Goal: Book appointment/travel/reservation

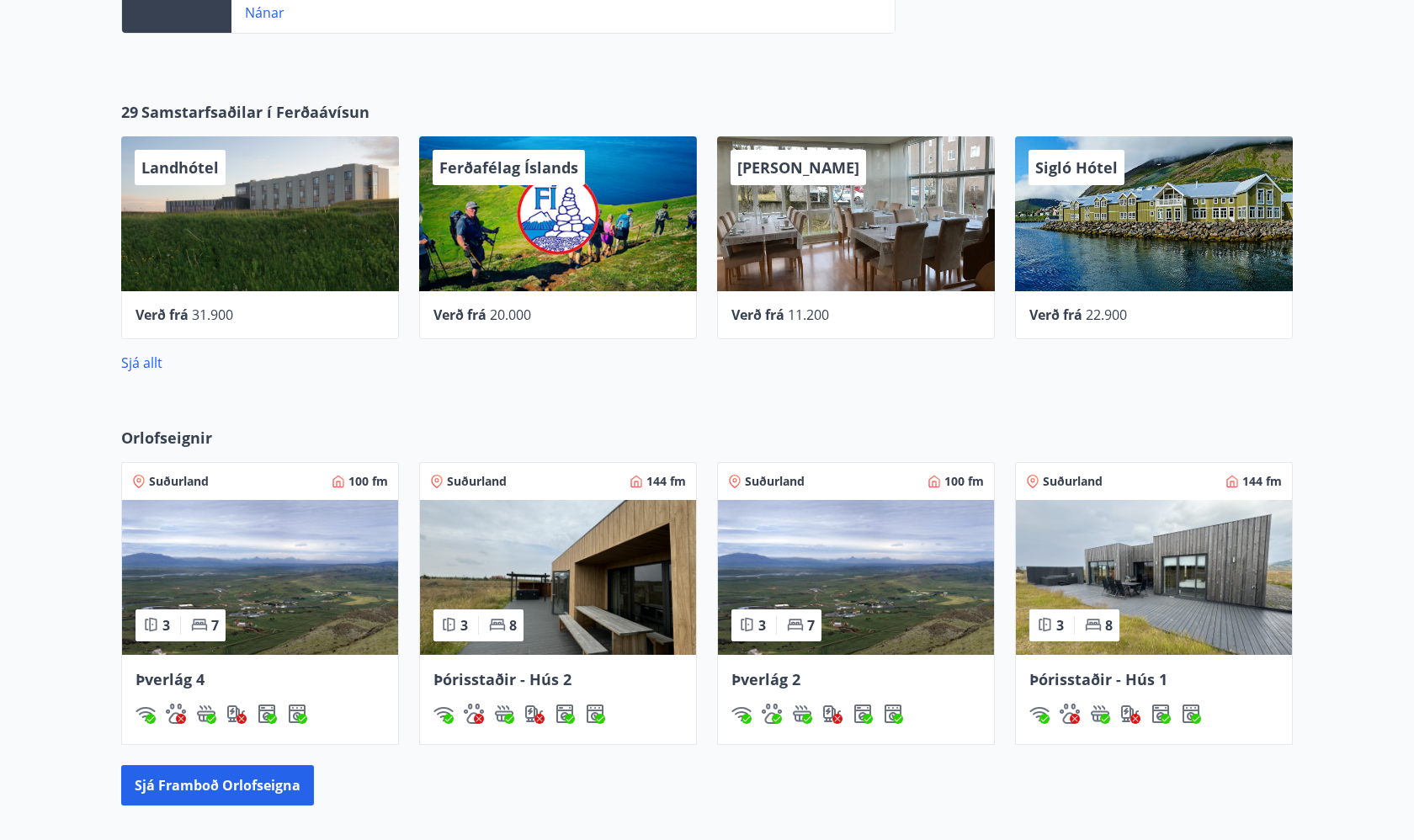
scroll to position [838, 0]
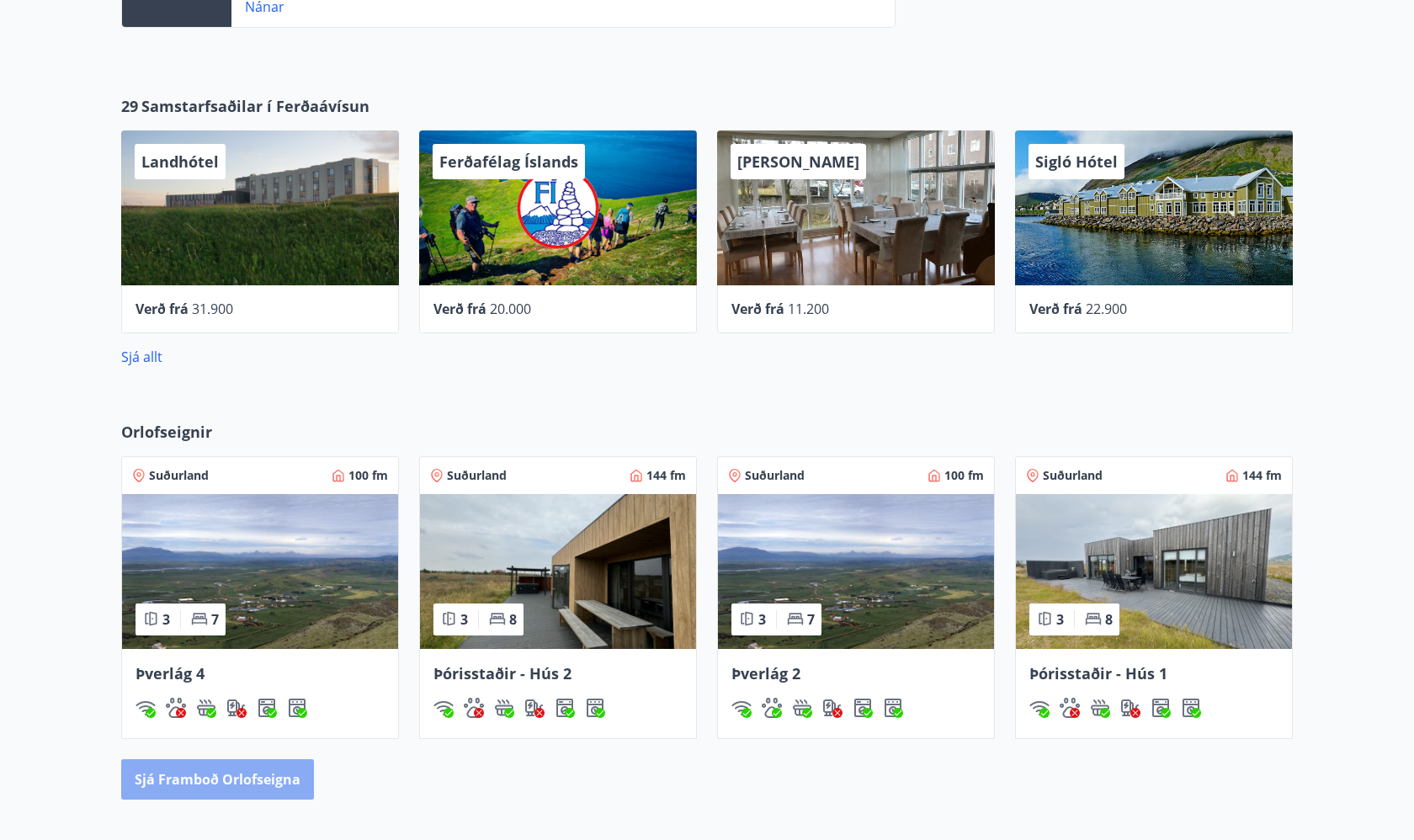
click at [250, 773] on button "Sjá framboð orlofseigna" at bounding box center [217, 780] width 193 height 41
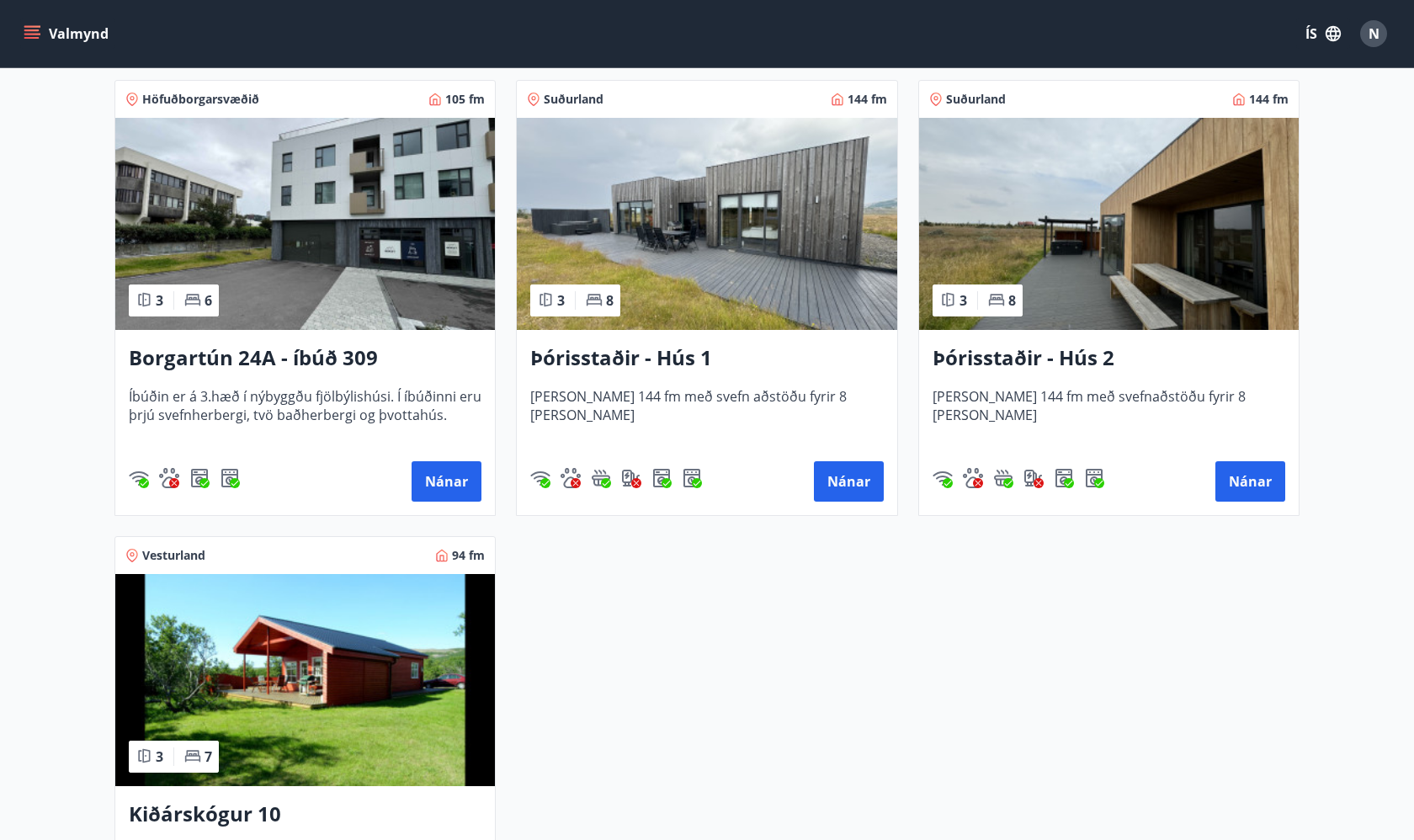
scroll to position [1221, 0]
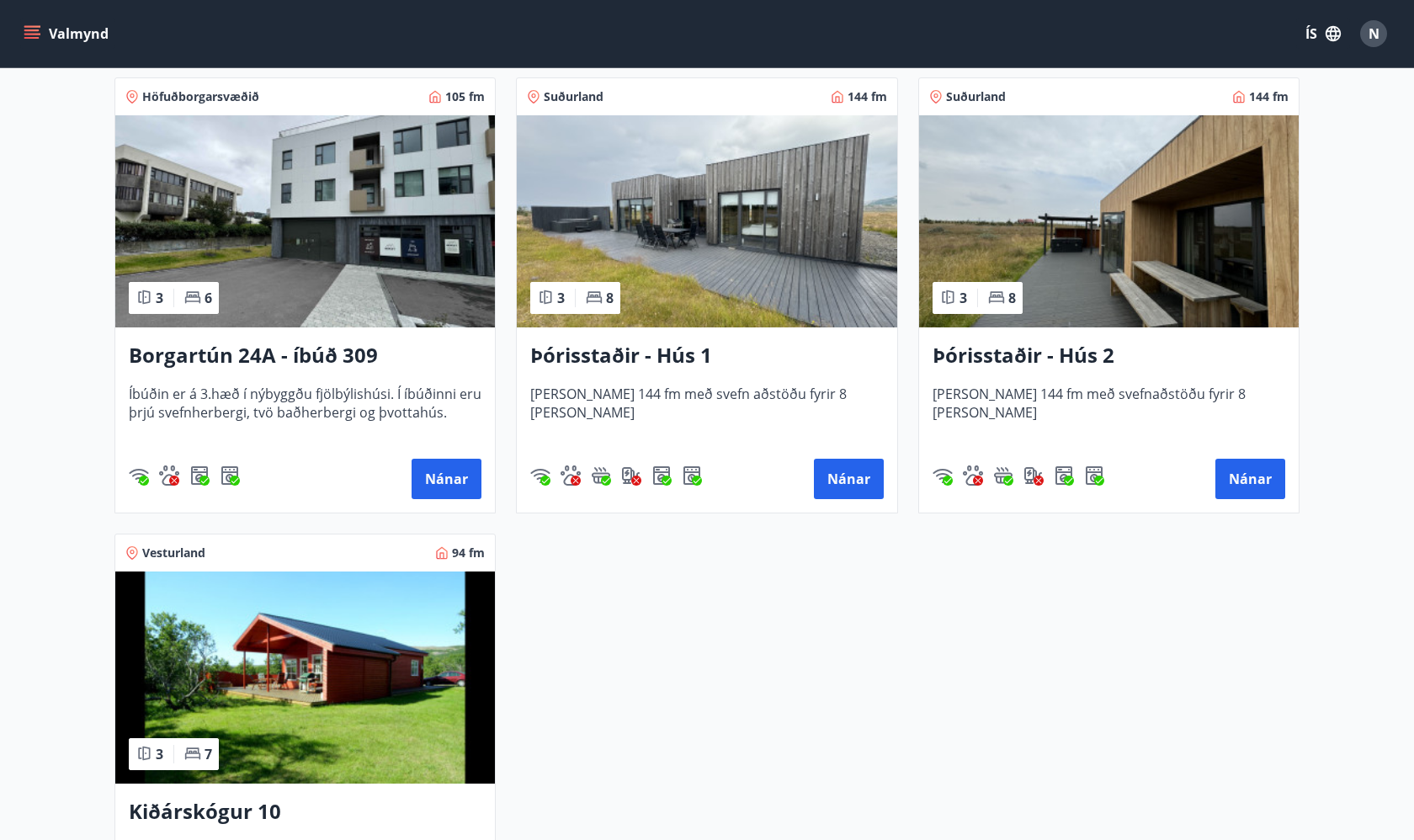
click at [724, 352] on h3 "Þórisstaðir - Hús 1" at bounding box center [706, 356] width 352 height 31
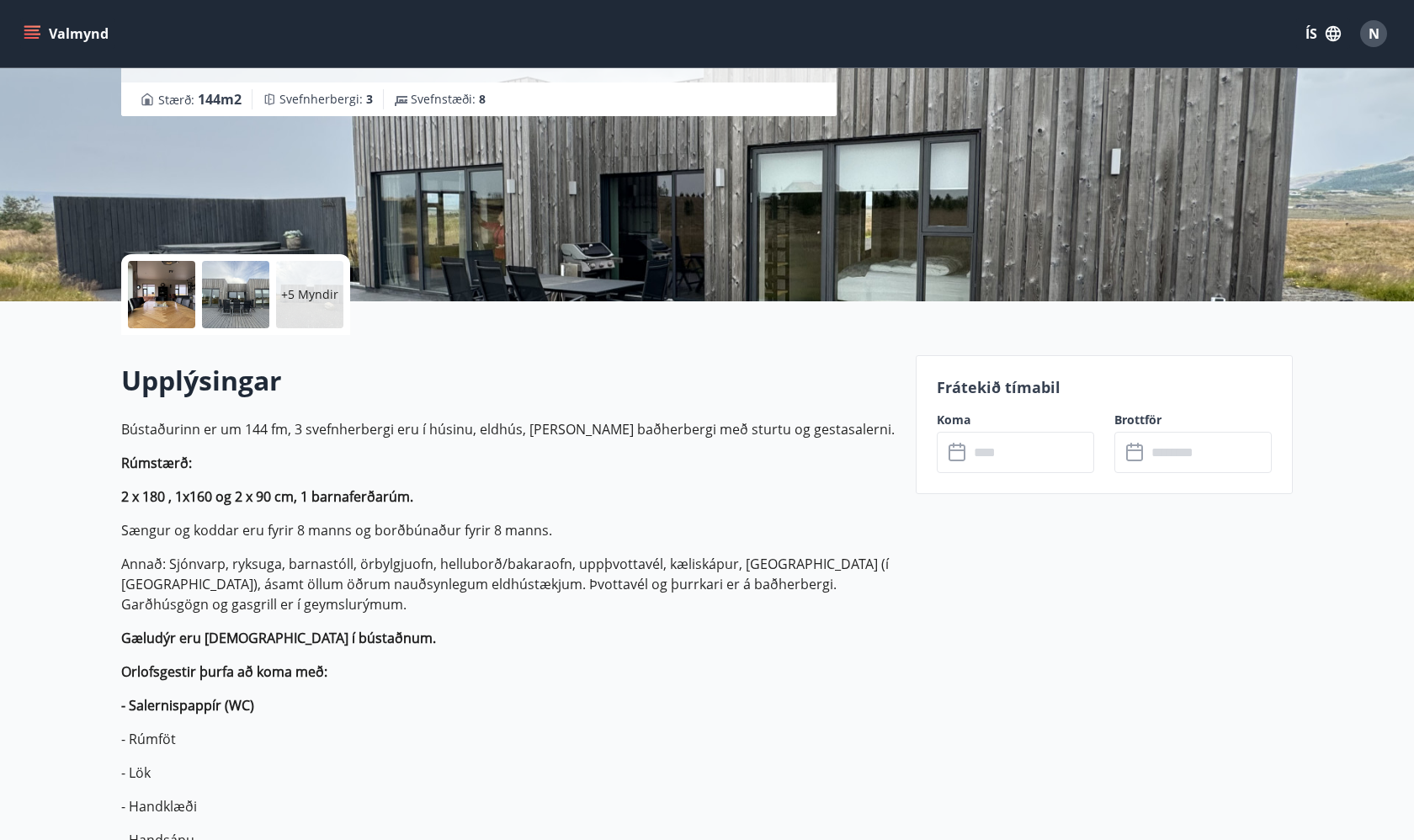
scroll to position [258, 0]
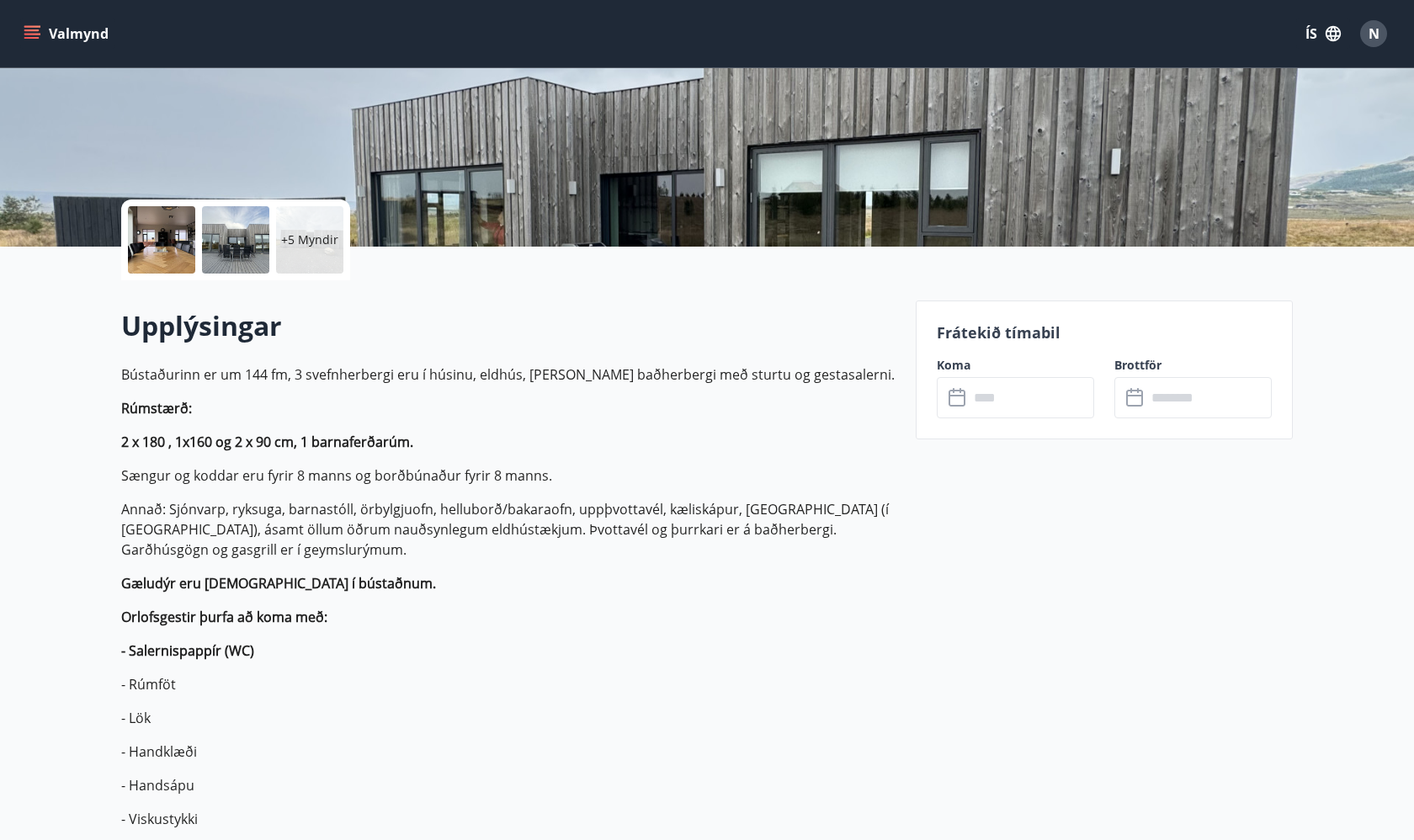
click at [1075, 394] on input "text" at bounding box center [1032, 397] width 126 height 42
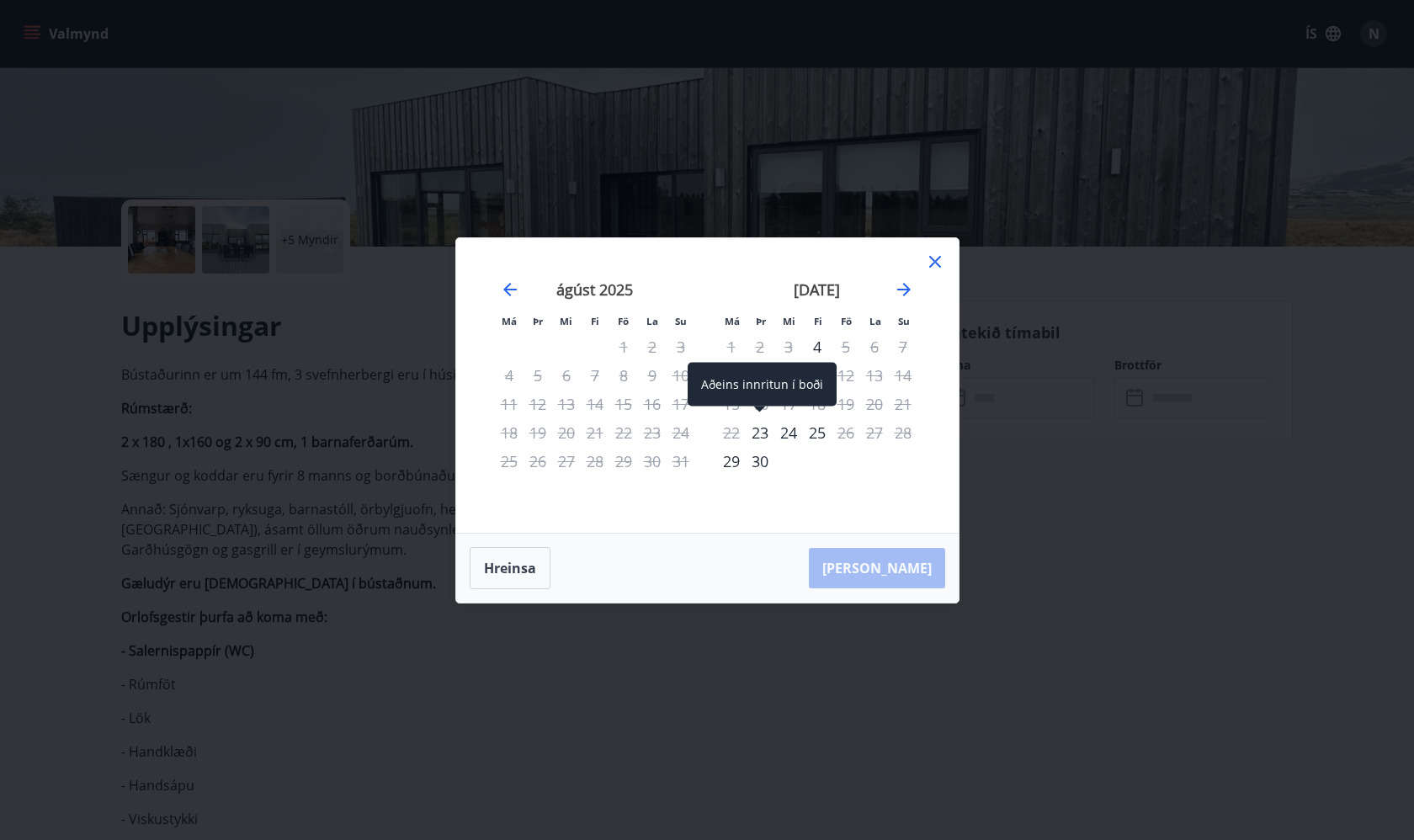
click at [755, 416] on div "Aðeins innritun í boði" at bounding box center [762, 390] width 149 height 55
click at [762, 428] on div "23" at bounding box center [760, 433] width 29 height 29
click at [826, 434] on div "25" at bounding box center [817, 433] width 29 height 29
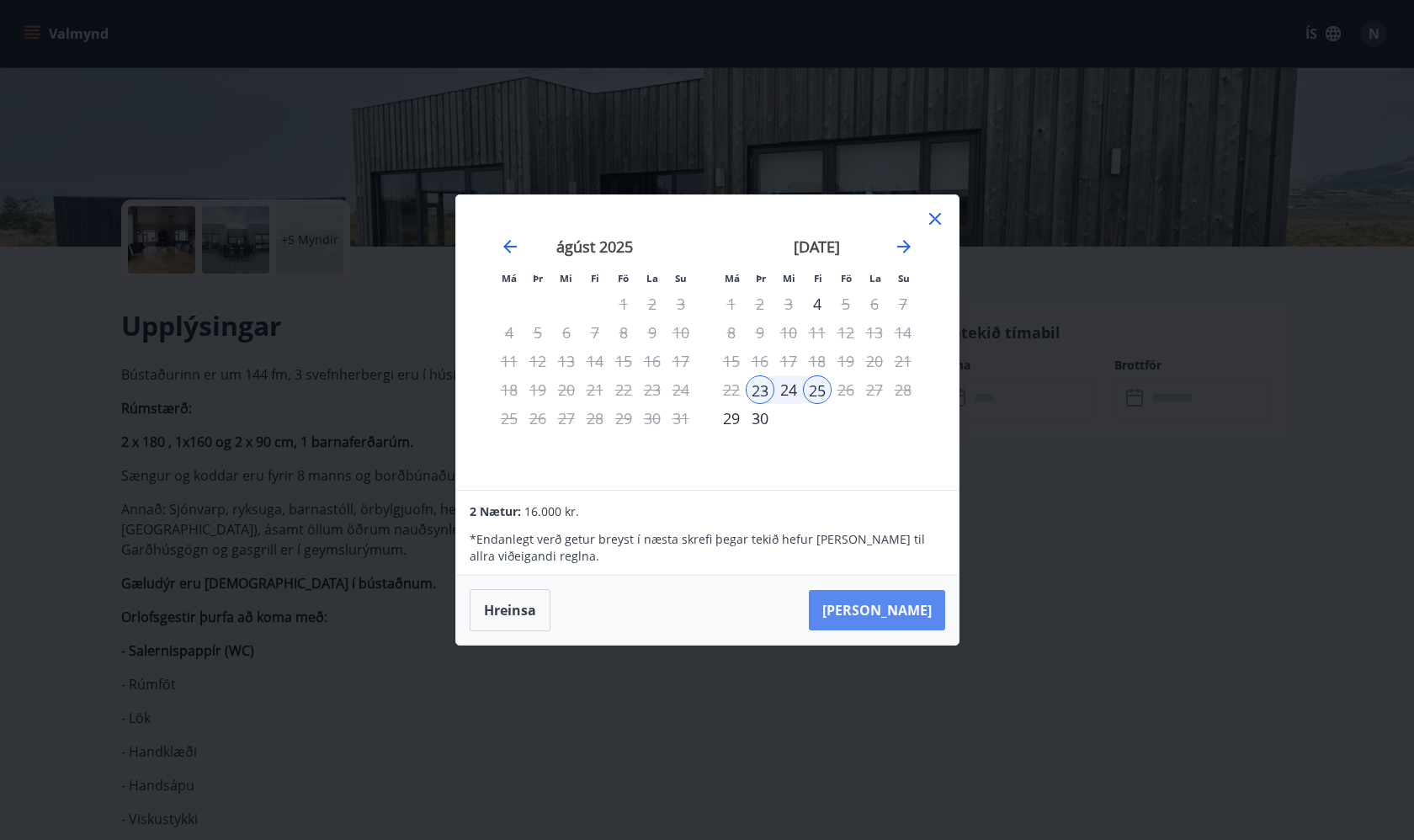
click at [887, 606] on button "[PERSON_NAME]" at bounding box center [876, 611] width 137 height 41
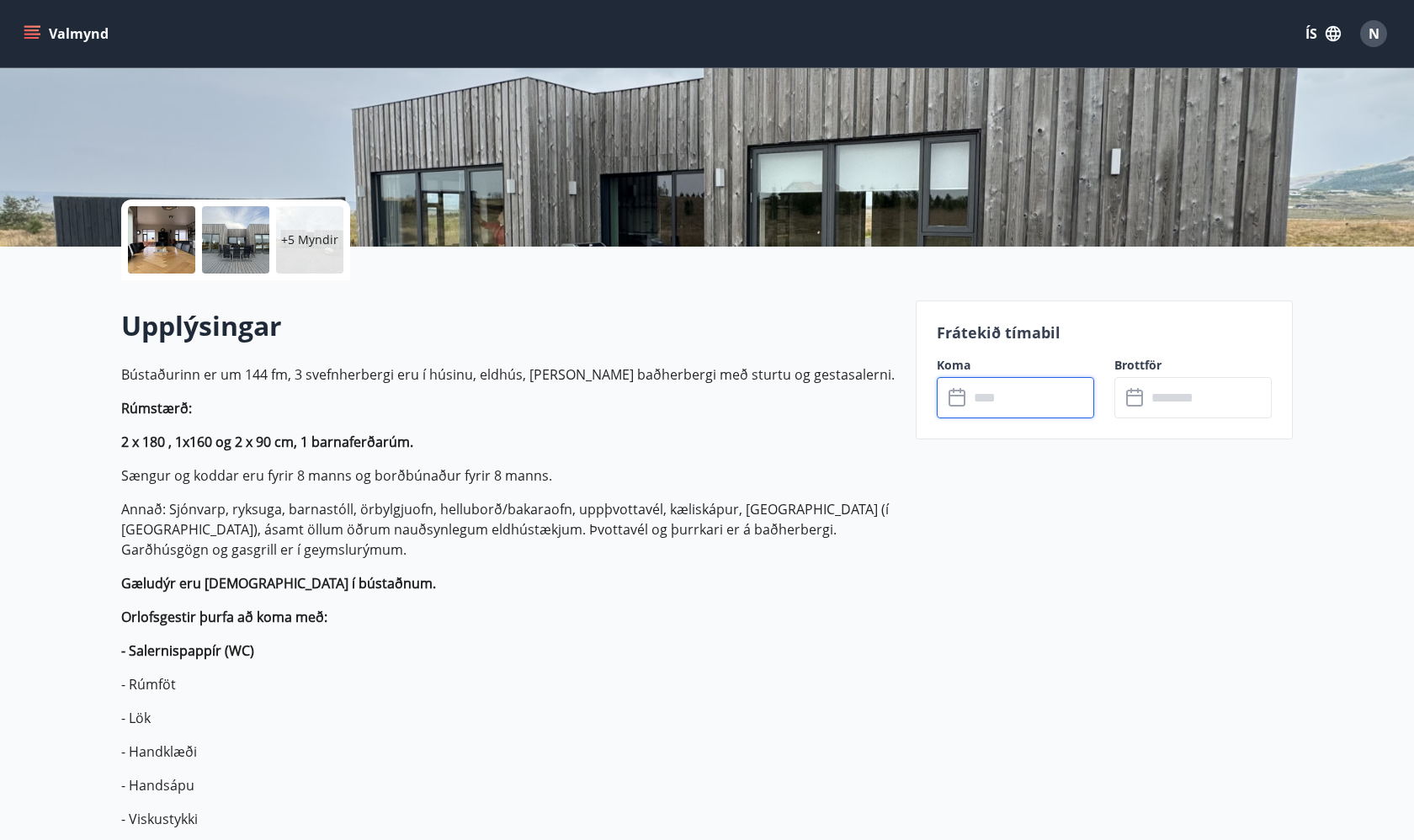
type input "******"
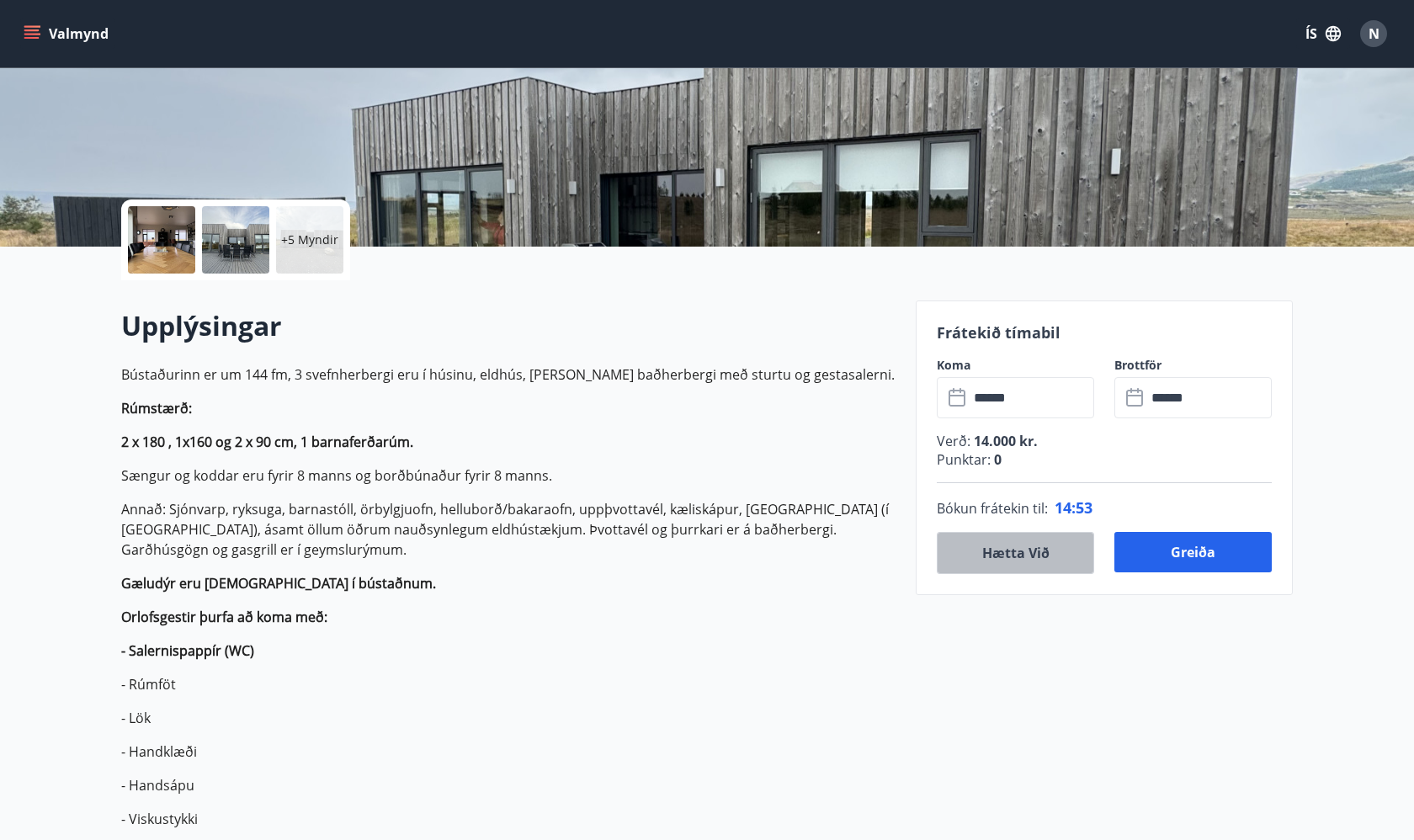
click at [1012, 566] on button "Hætta við" at bounding box center [1015, 553] width 157 height 42
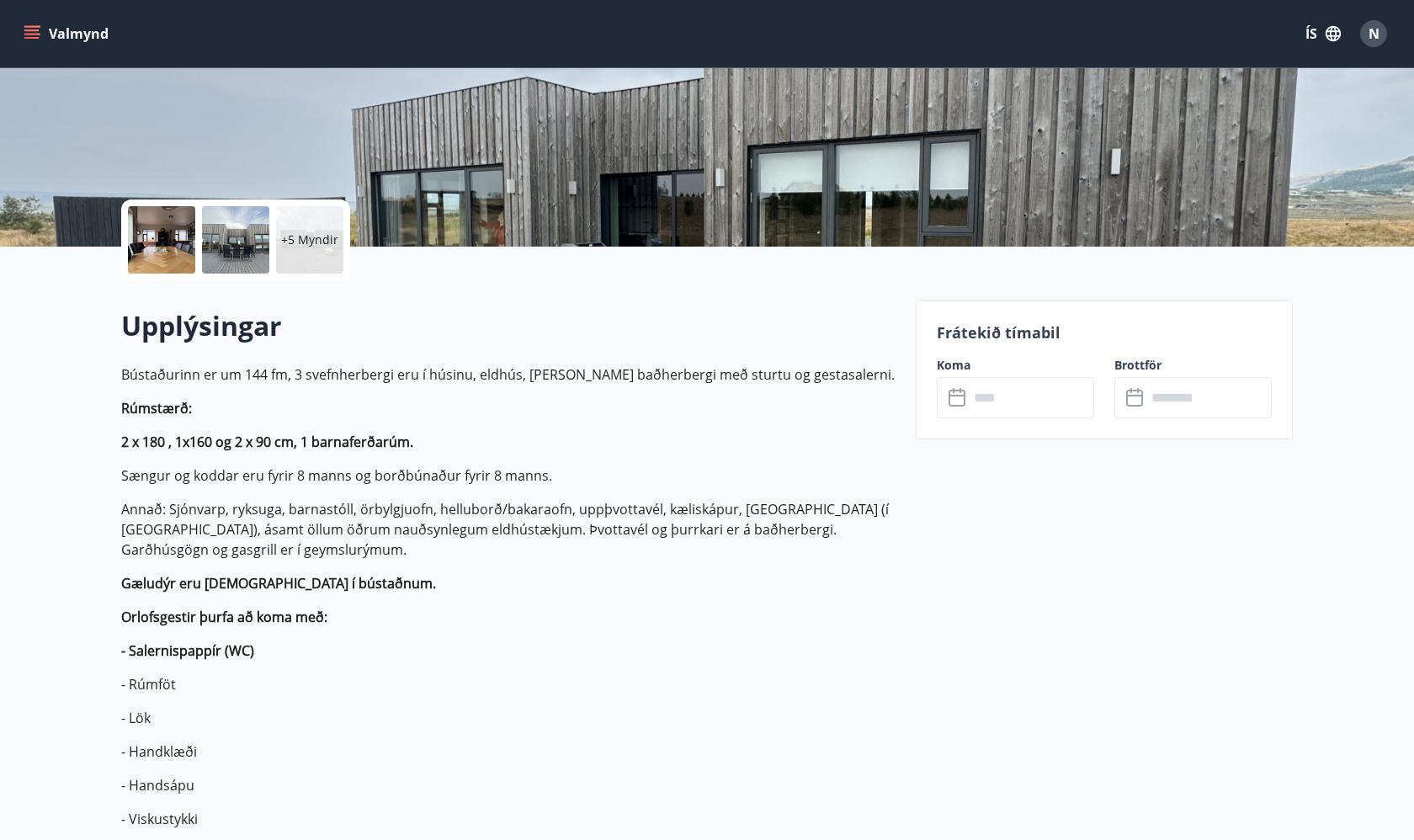
click at [1011, 392] on input "text" at bounding box center [1032, 397] width 126 height 42
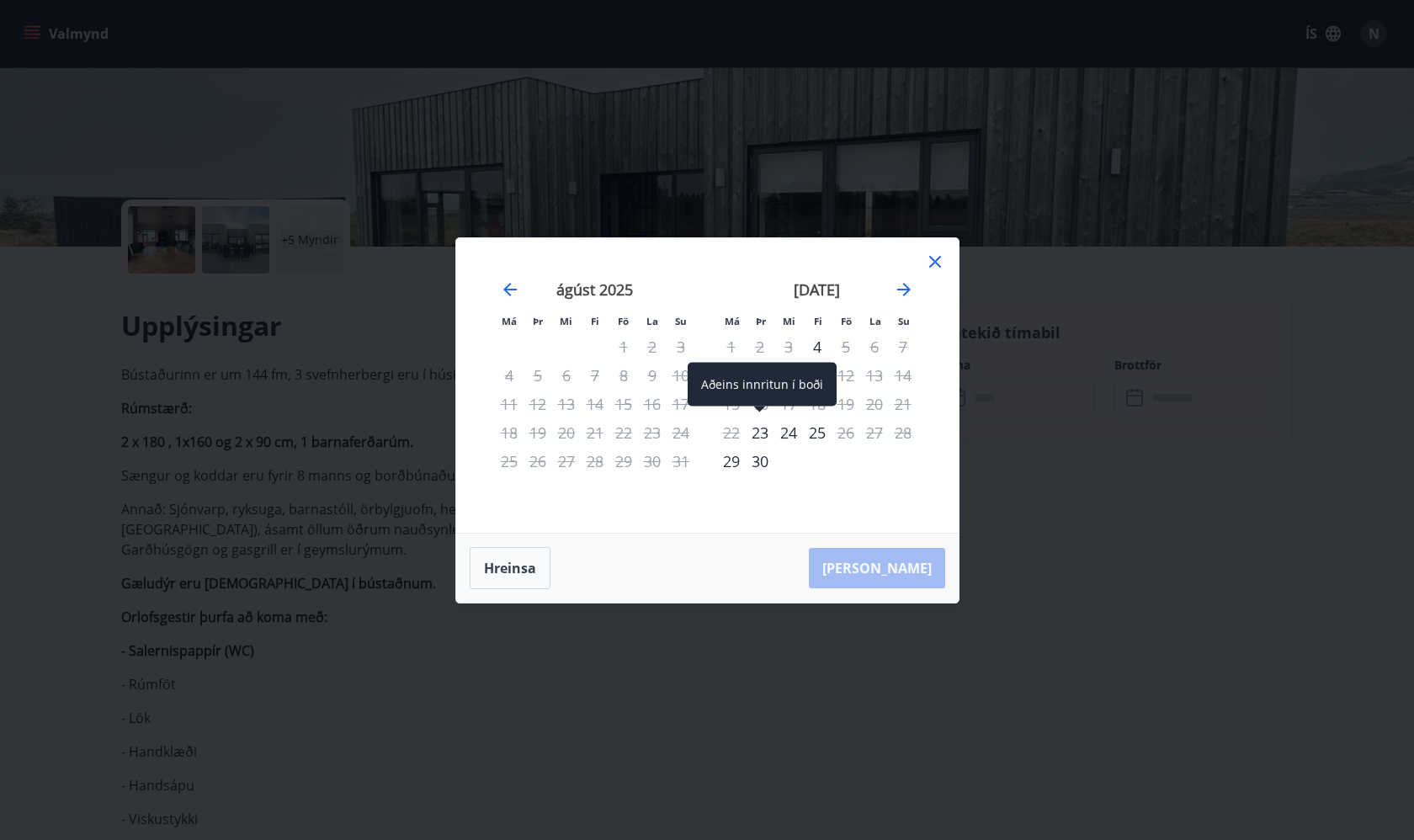
click at [757, 425] on div "23" at bounding box center [760, 433] width 29 height 29
click at [822, 436] on div "25" at bounding box center [817, 433] width 29 height 29
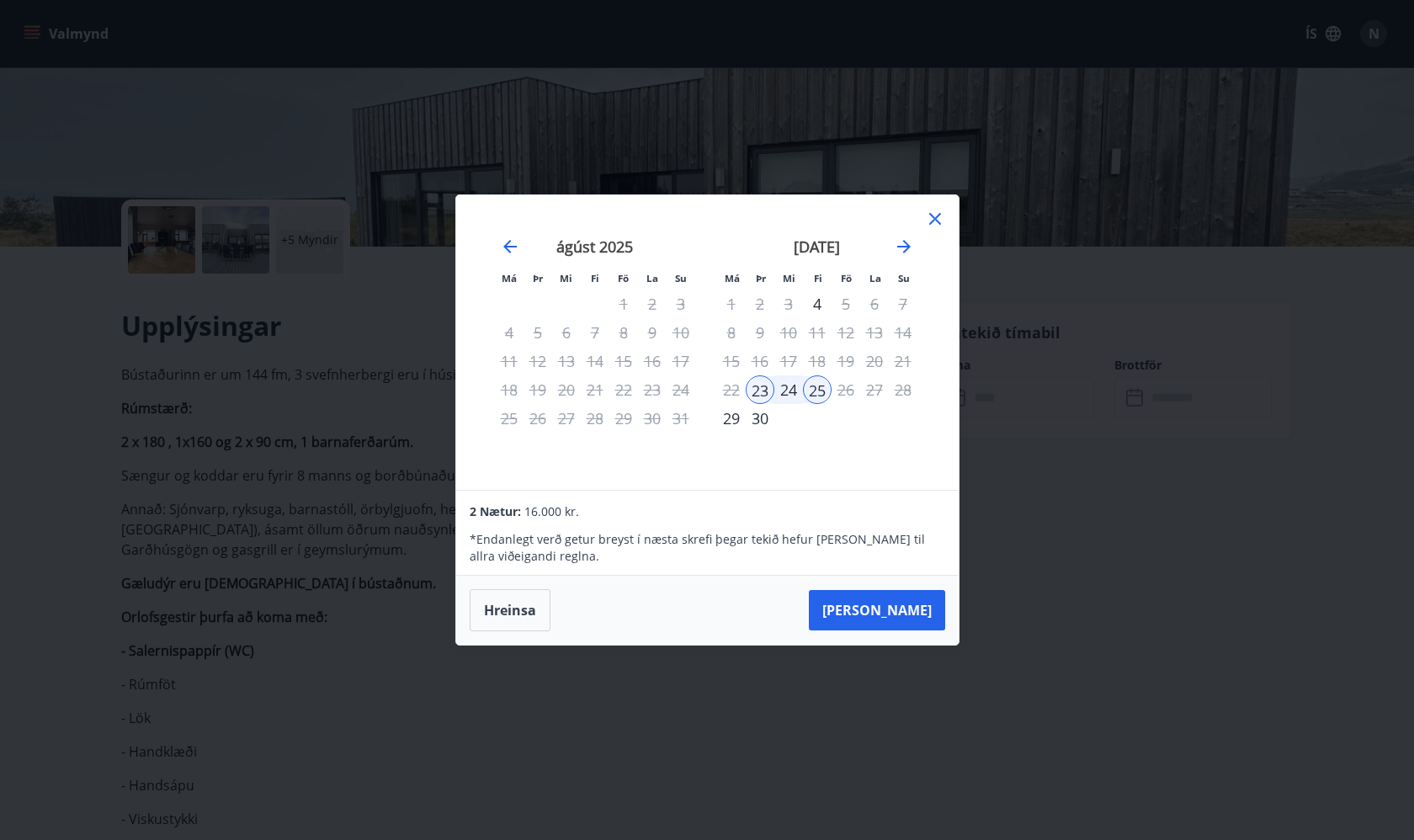
click at [928, 221] on icon at bounding box center [935, 219] width 20 height 20
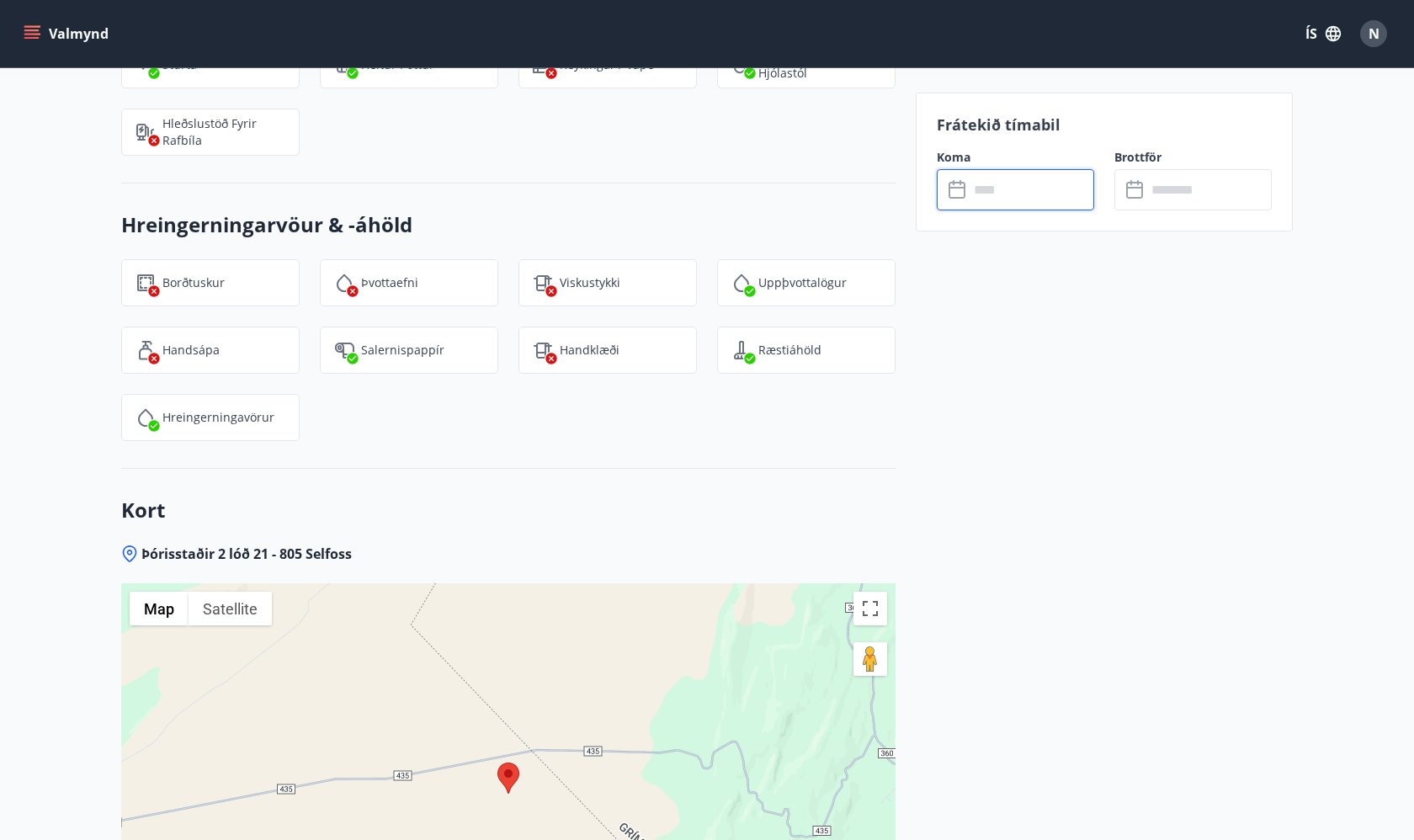
scroll to position [3401, 0]
